Goal: Book appointment/travel/reservation

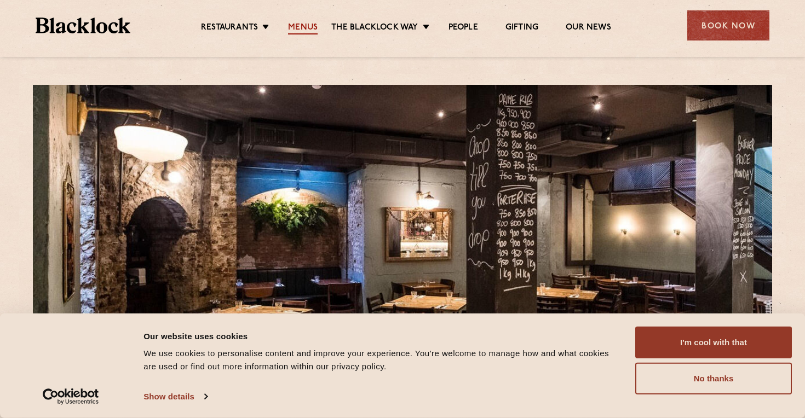
click at [310, 26] on link "Menus" at bounding box center [303, 28] width 30 height 12
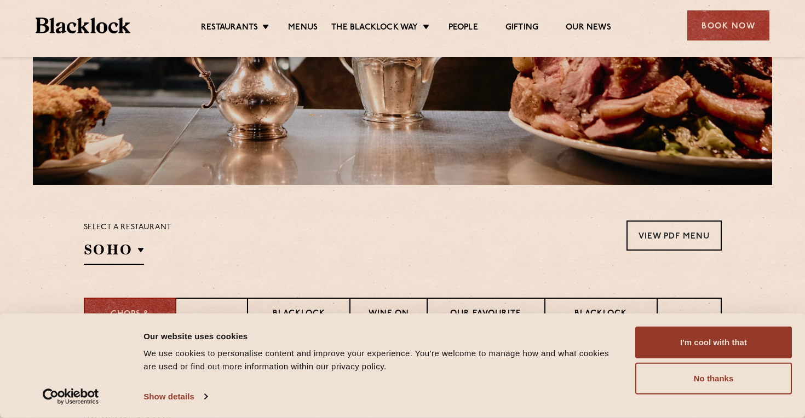
scroll to position [224, 0]
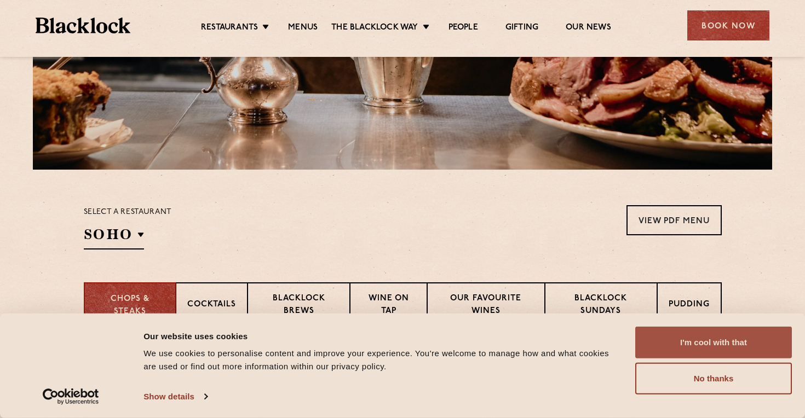
click at [718, 346] on button "I'm cool with that" at bounding box center [713, 343] width 157 height 32
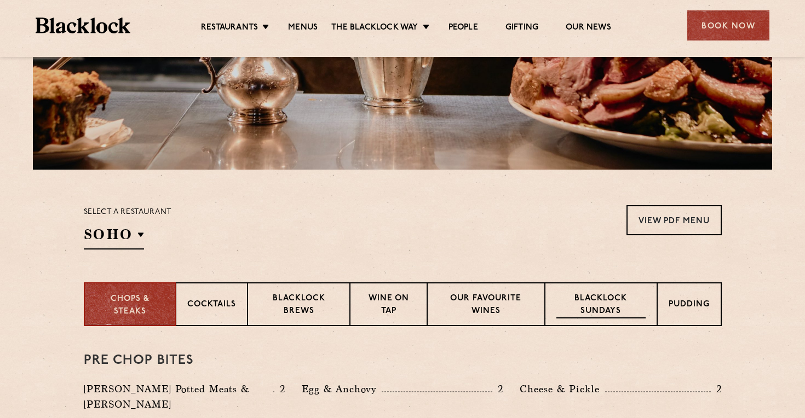
click at [616, 316] on p "Blacklock Sundays" at bounding box center [600, 306] width 89 height 26
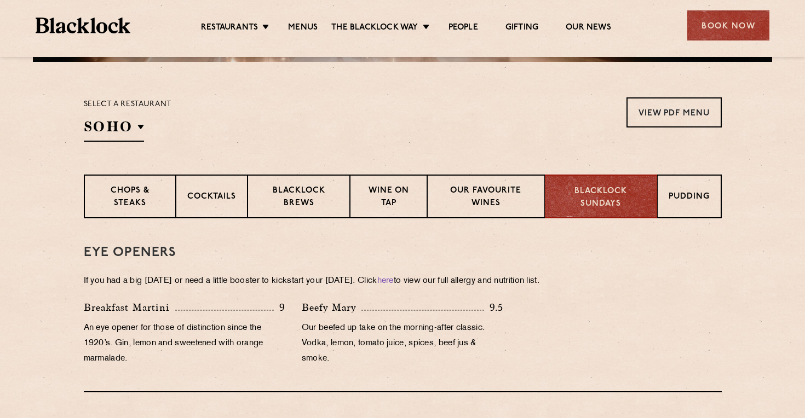
scroll to position [328, 0]
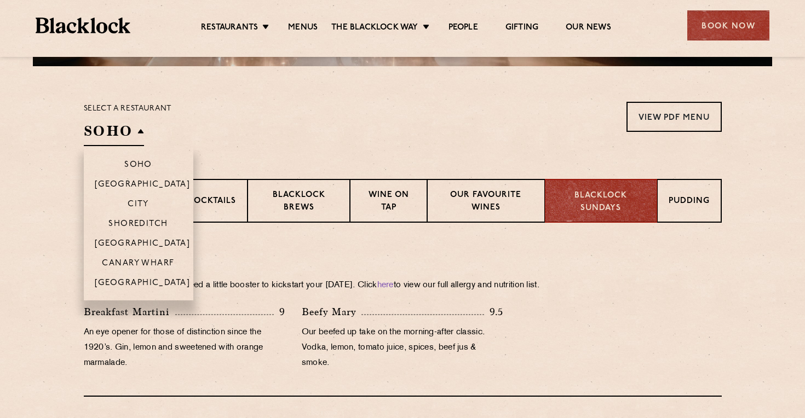
click at [124, 136] on h2 "SOHO" at bounding box center [114, 134] width 60 height 25
click at [151, 240] on p "Covent Garden" at bounding box center [143, 244] width 96 height 11
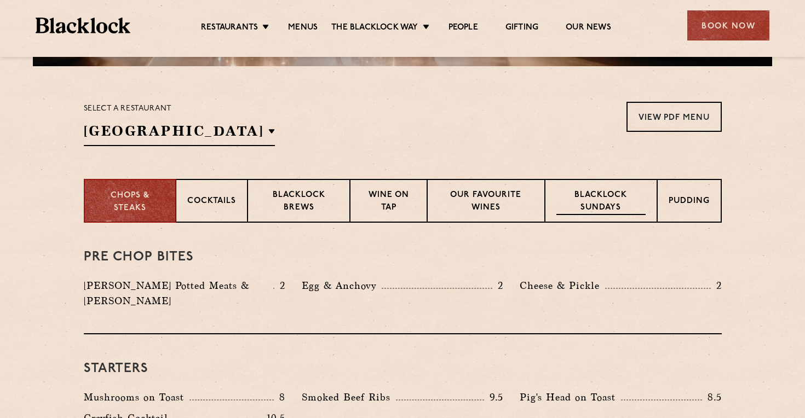
click at [606, 197] on p "Blacklock Sundays" at bounding box center [600, 202] width 89 height 26
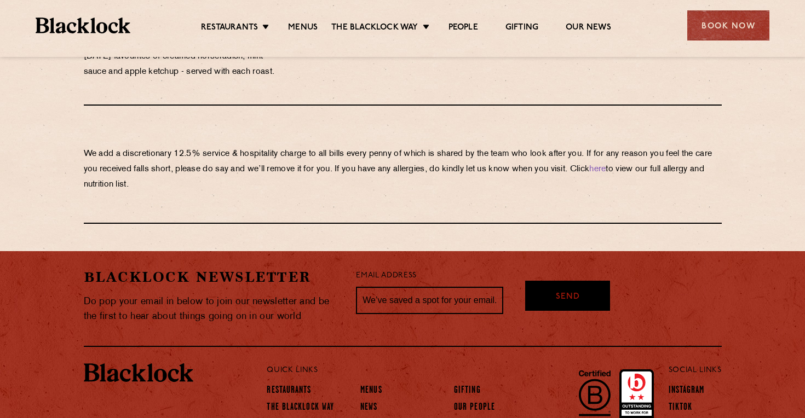
scroll to position [1279, 0]
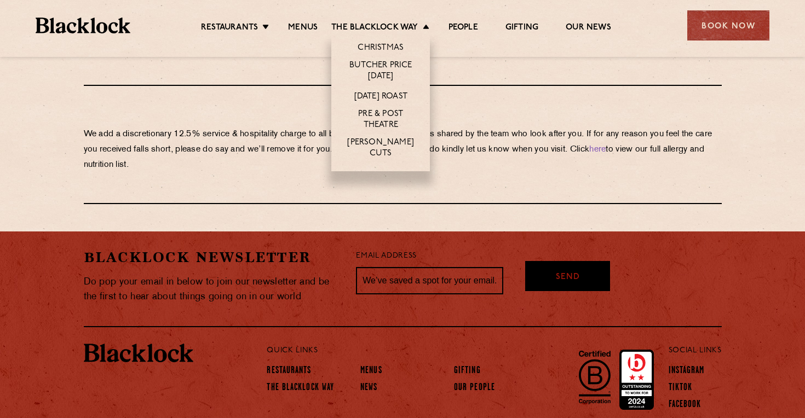
click at [377, 88] on li "[DATE] Roast" at bounding box center [380, 96] width 99 height 20
click at [380, 94] on link "[DATE] Roast" at bounding box center [380, 97] width 53 height 12
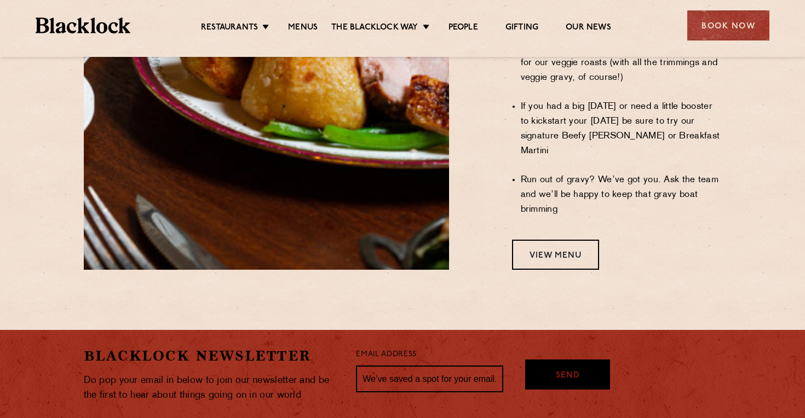
scroll to position [994, 0]
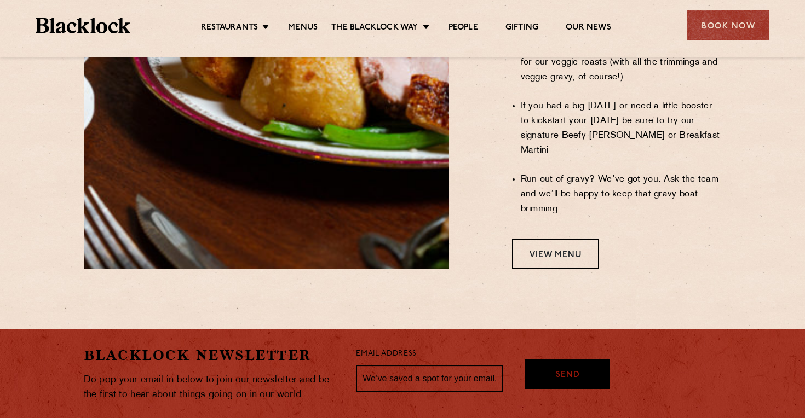
click at [566, 239] on link "View Menu" at bounding box center [555, 254] width 87 height 30
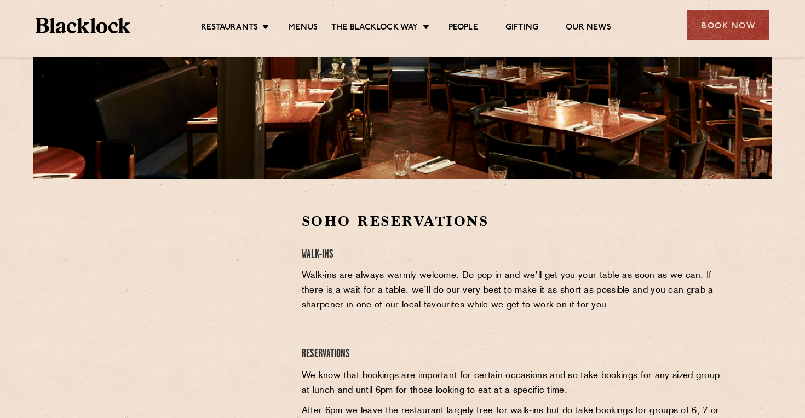
scroll to position [202, 0]
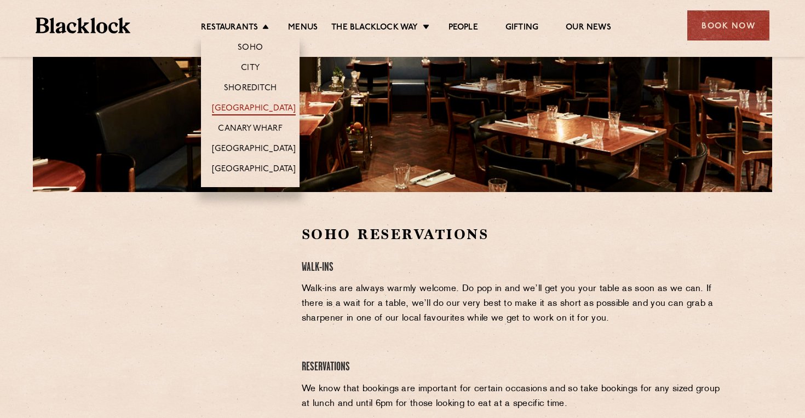
click at [261, 107] on link "[GEOGRAPHIC_DATA]" at bounding box center [254, 109] width 84 height 12
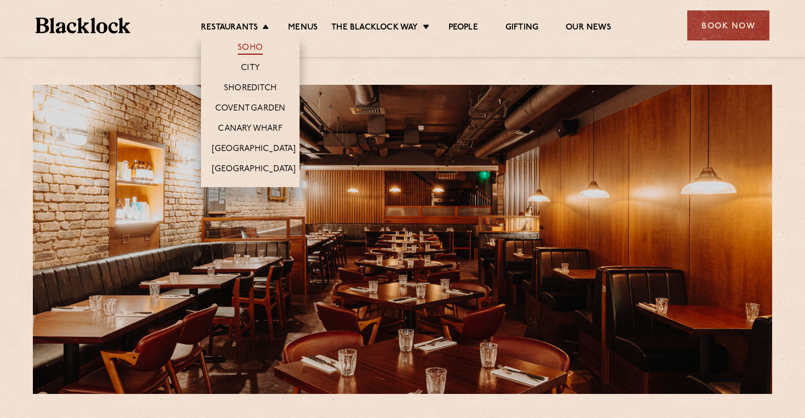
click at [248, 49] on link "Soho" at bounding box center [250, 49] width 25 height 12
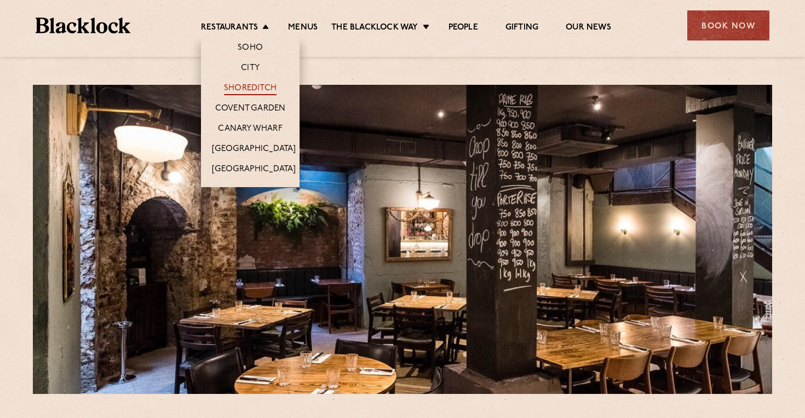
click at [256, 86] on link "Shoreditch" at bounding box center [250, 89] width 53 height 12
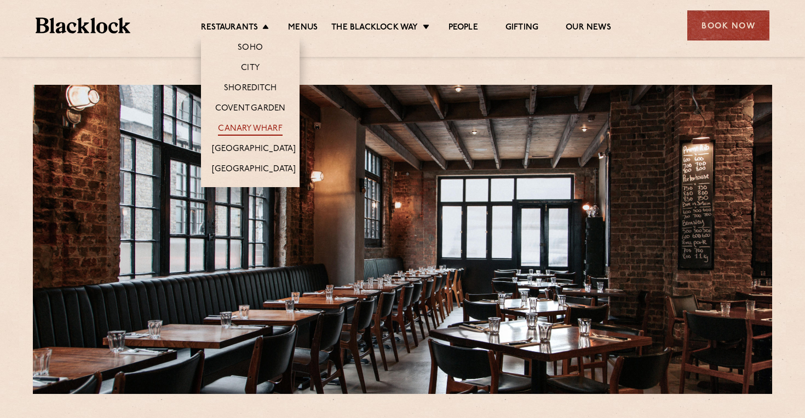
click at [259, 130] on link "Canary Wharf" at bounding box center [250, 130] width 64 height 12
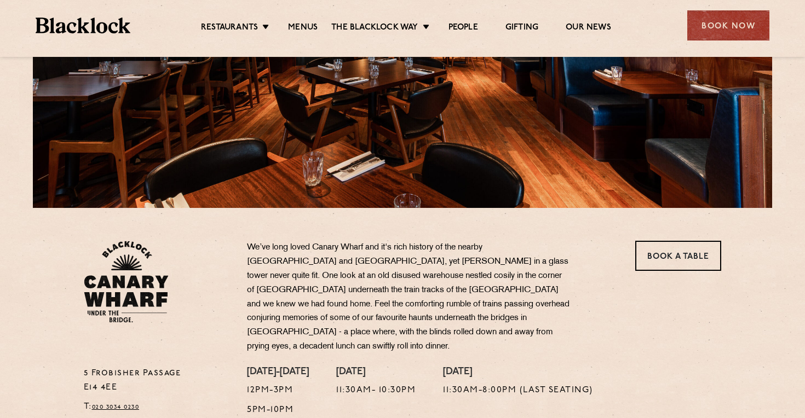
scroll to position [207, 0]
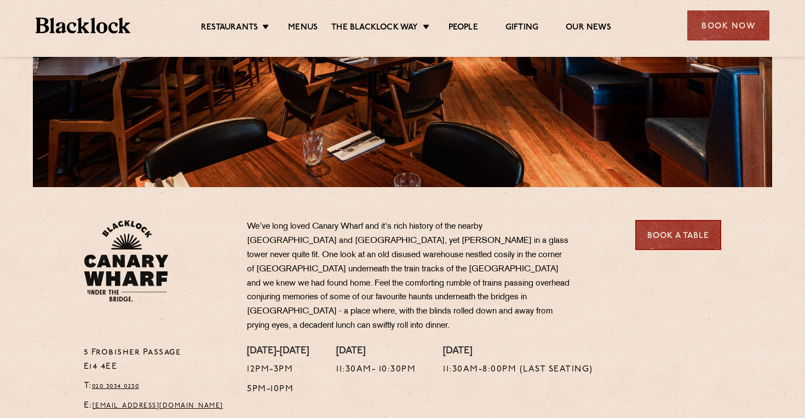
click at [677, 239] on link "Book a Table" at bounding box center [678, 235] width 86 height 30
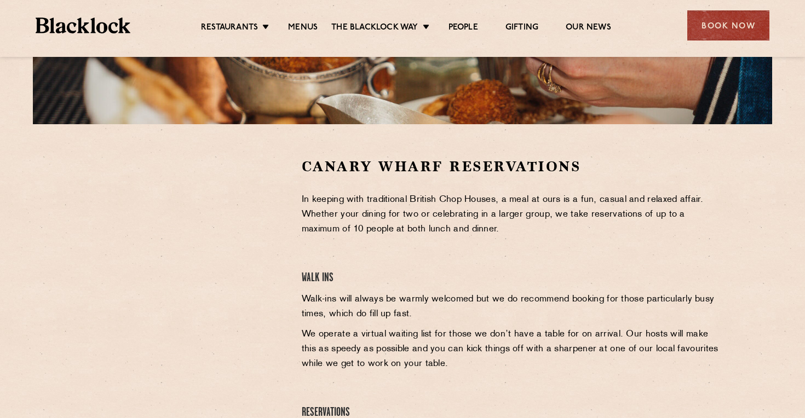
scroll to position [274, 0]
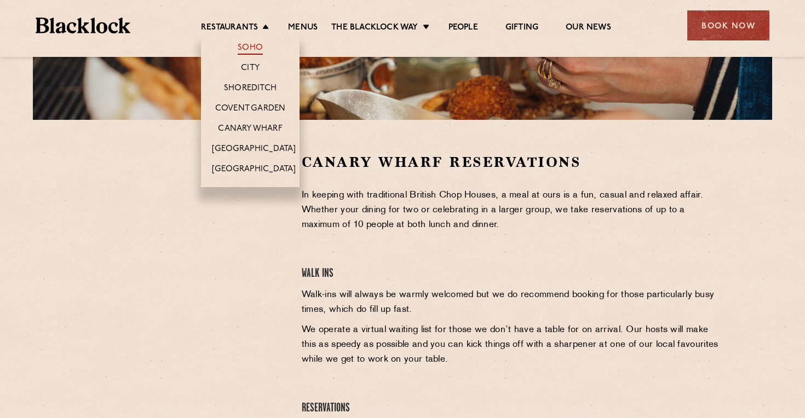
click at [256, 51] on link "Soho" at bounding box center [250, 49] width 25 height 12
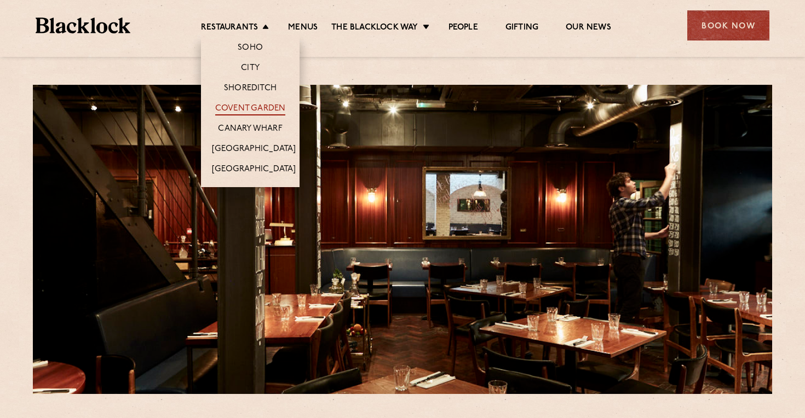
click at [255, 110] on link "Covent Garden" at bounding box center [250, 109] width 71 height 12
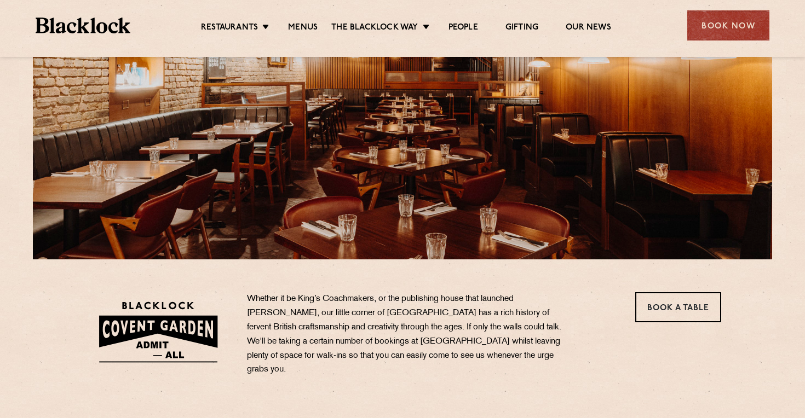
scroll to position [142, 0]
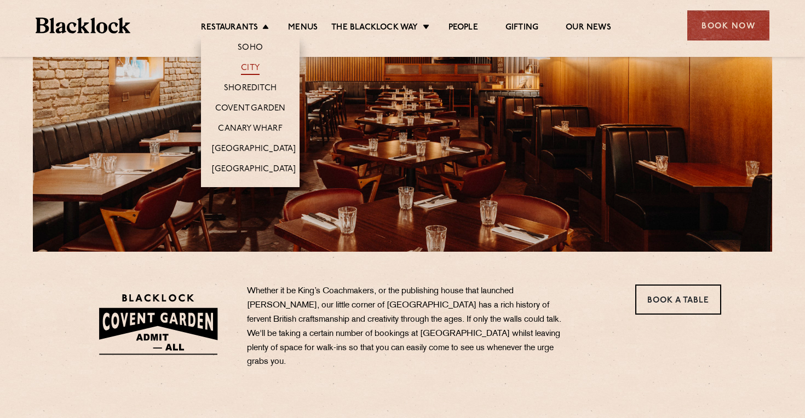
click at [245, 67] on link "City" at bounding box center [250, 69] width 19 height 12
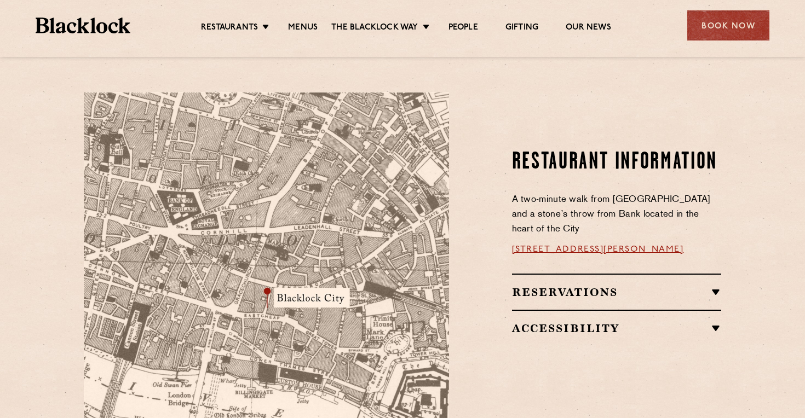
scroll to position [638, 0]
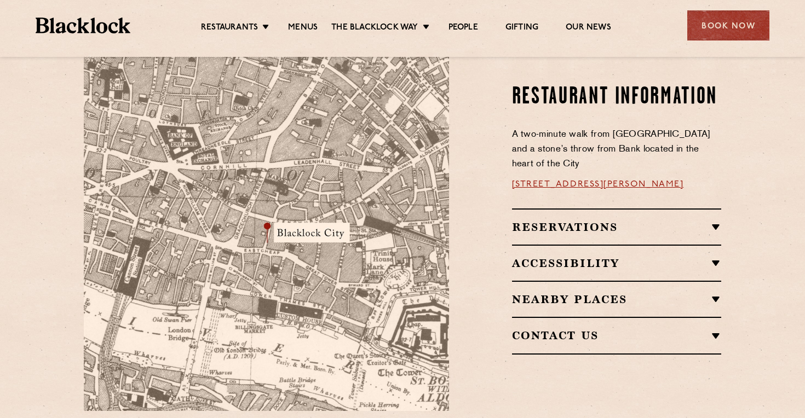
click at [719, 221] on h2 "Reservations" at bounding box center [617, 227] width 210 height 13
